Goal: Check status

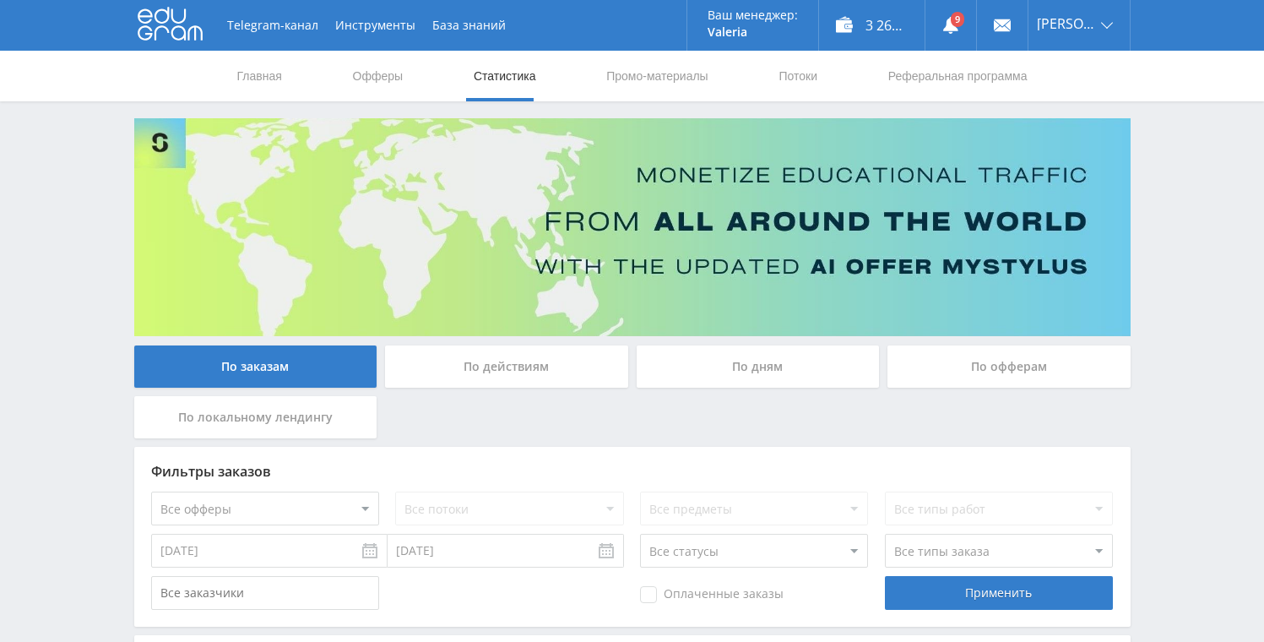
scroll to position [273, 0]
